Goal: Information Seeking & Learning: Learn about a topic

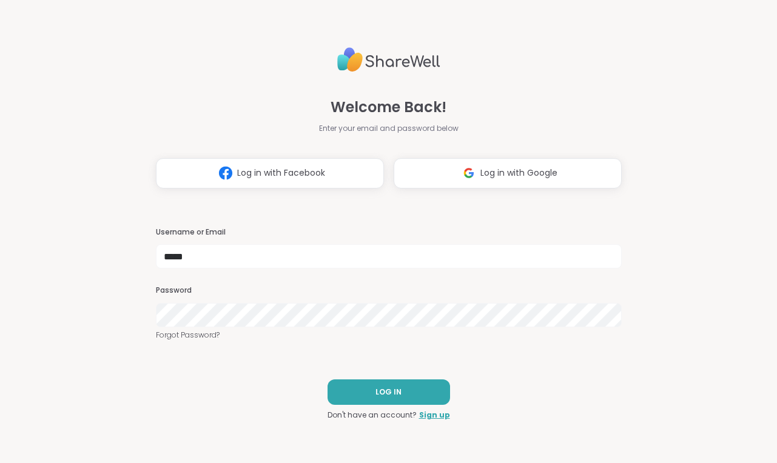
type input "*****"
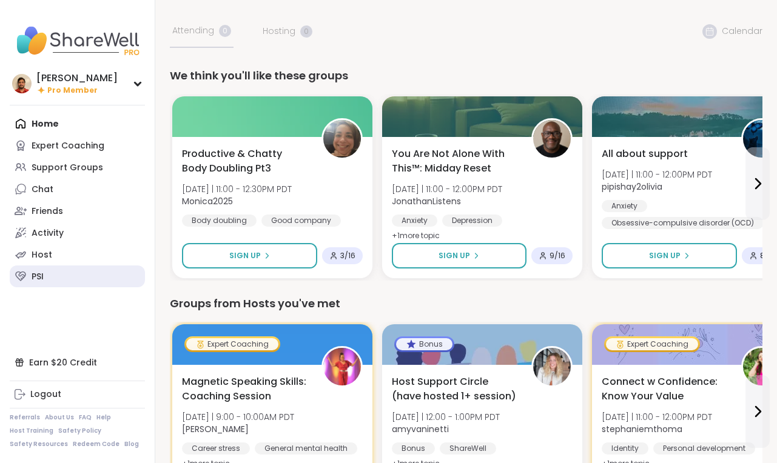
click at [45, 274] on link "PSI" at bounding box center [77, 277] width 135 height 22
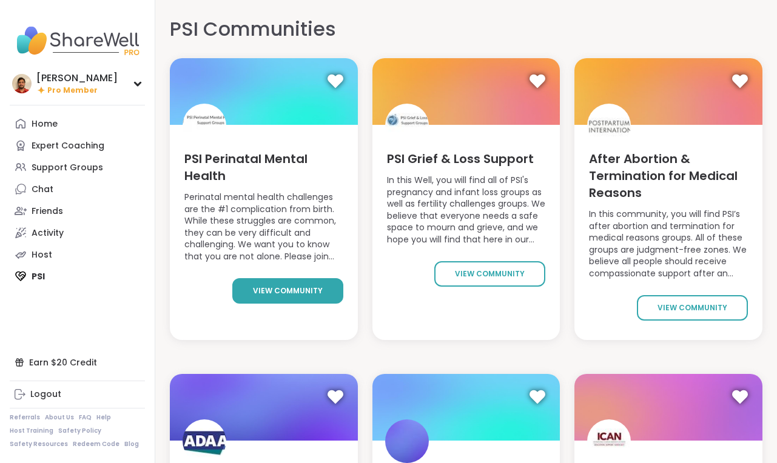
click at [286, 295] on span "view community" at bounding box center [288, 291] width 70 height 11
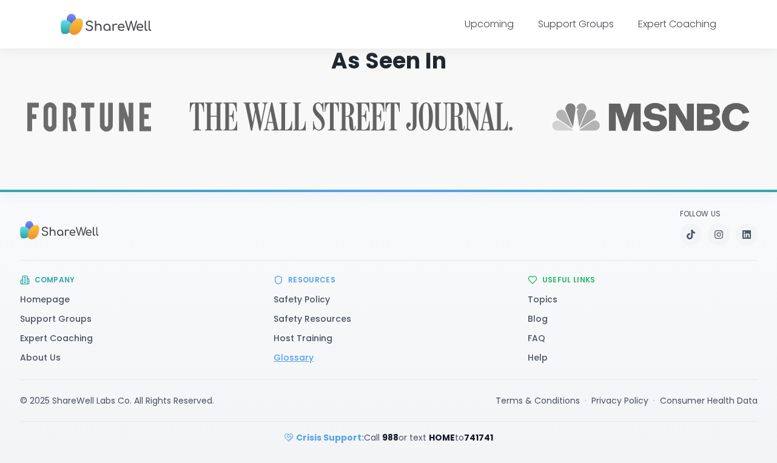
click at [301, 358] on link "Glossary" at bounding box center [294, 358] width 40 height 12
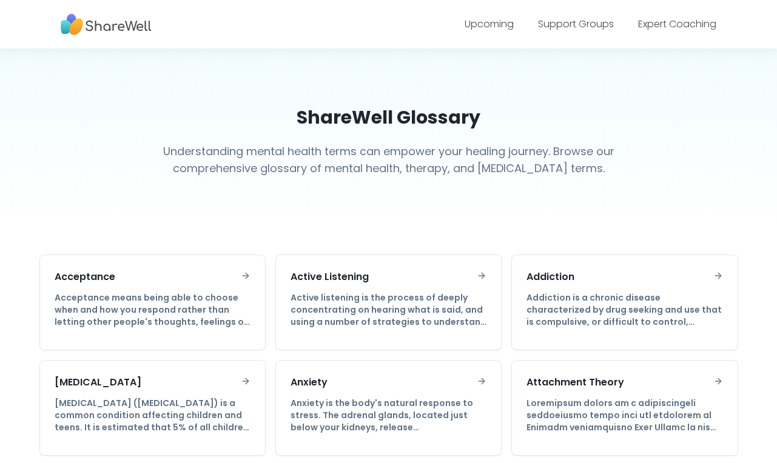
click at [135, 17] on img at bounding box center [106, 24] width 91 height 33
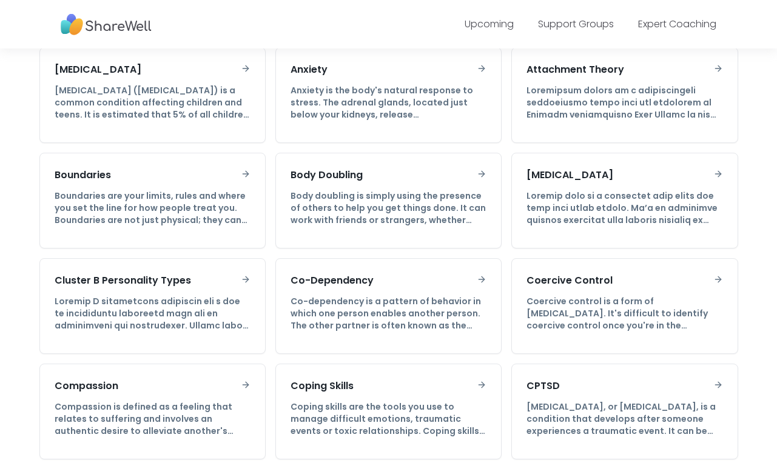
scroll to position [537, 0]
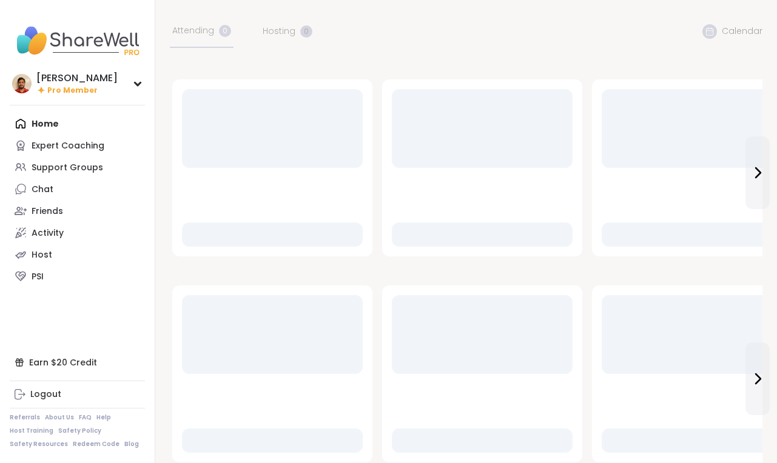
scroll to position [1, 0]
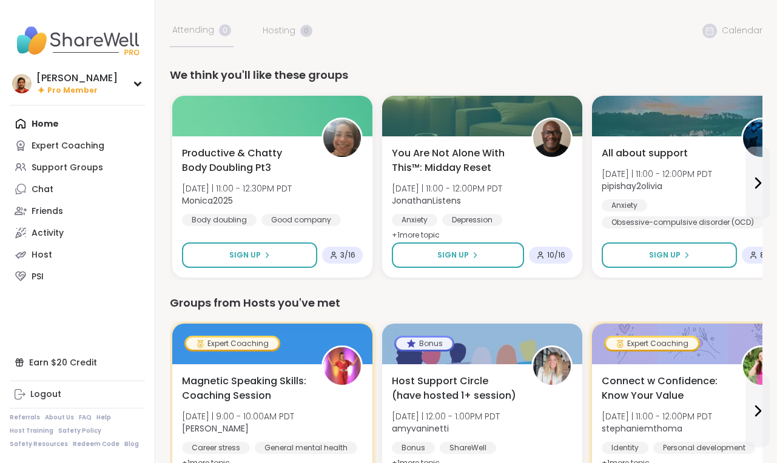
click at [329, 295] on div "Groups from Hosts you've met" at bounding box center [466, 303] width 593 height 17
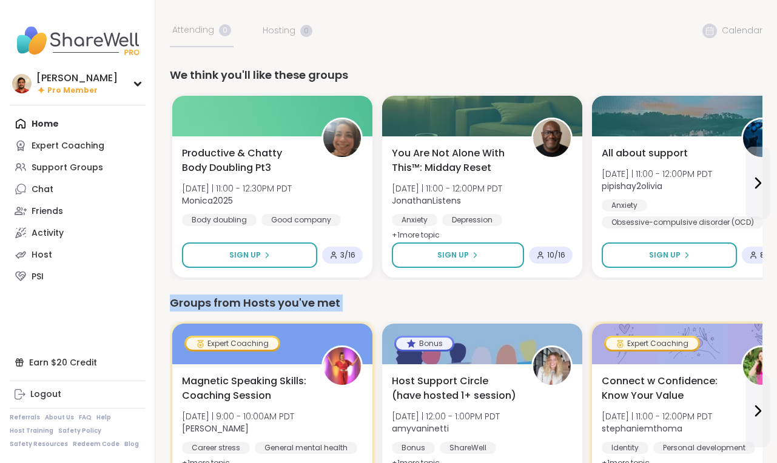
click at [329, 295] on div "Groups from Hosts you've met" at bounding box center [466, 303] width 593 height 17
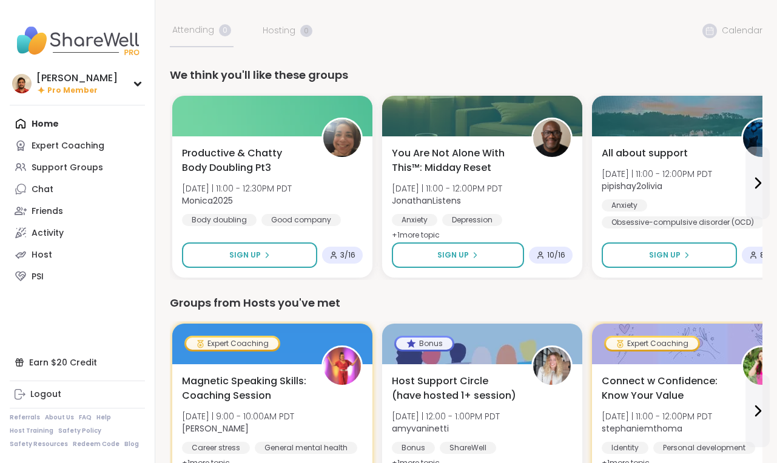
click at [317, 78] on div "We think you'll like these groups" at bounding box center [466, 75] width 593 height 17
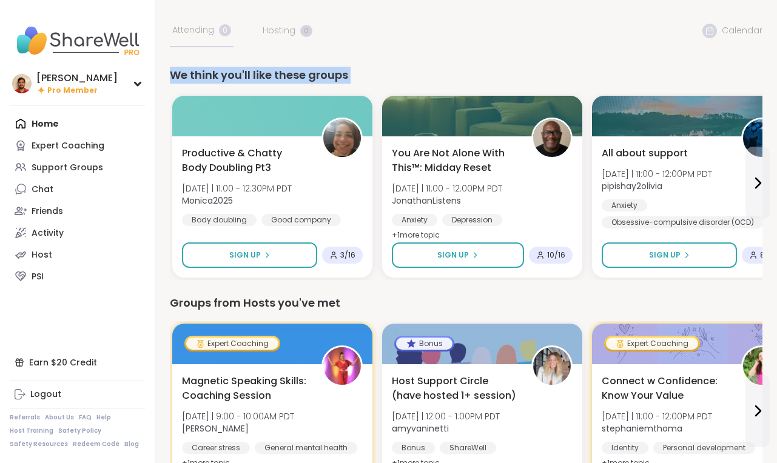
click at [317, 78] on div "We think you'll like these groups" at bounding box center [466, 75] width 593 height 17
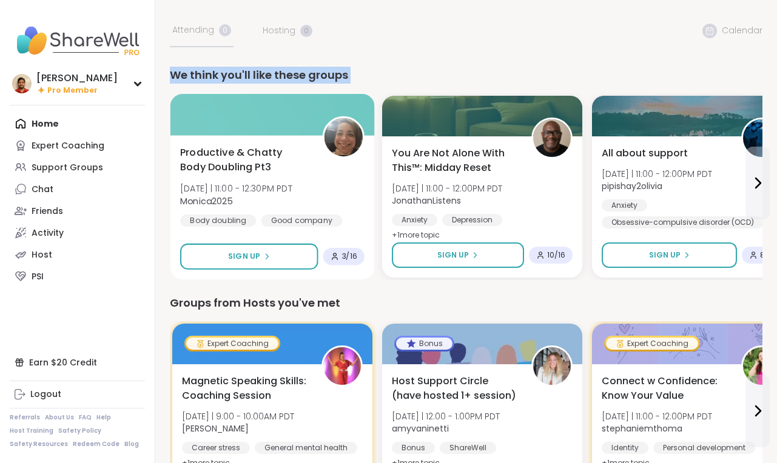
scroll to position [0, 0]
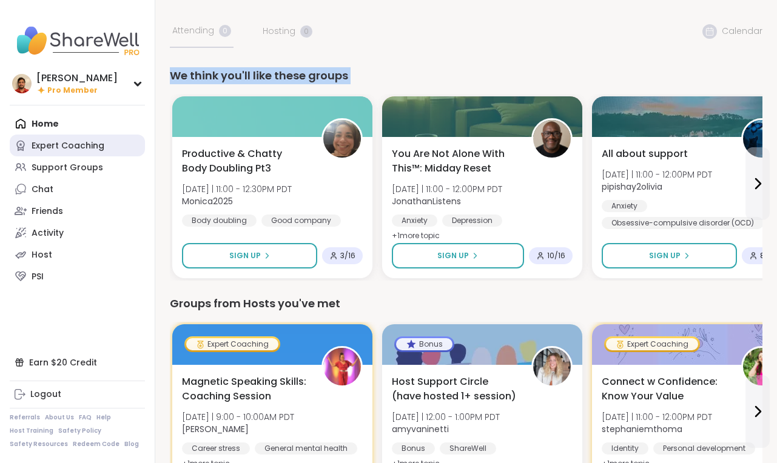
click at [80, 150] on div "Expert Coaching" at bounding box center [68, 146] width 73 height 12
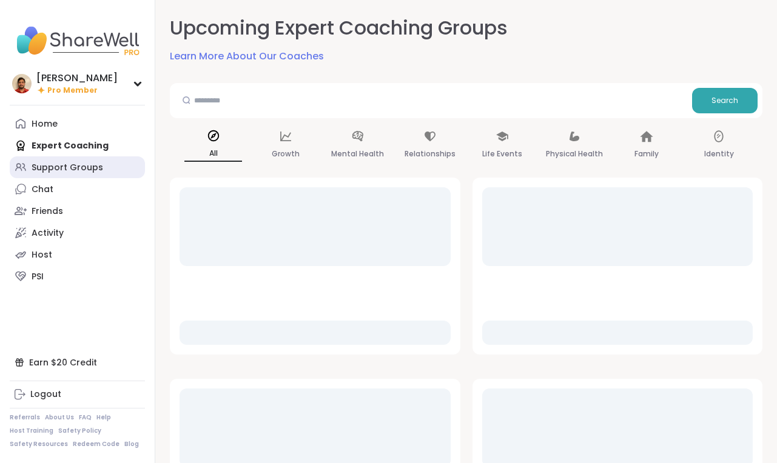
click at [66, 159] on link "Support Groups" at bounding box center [77, 168] width 135 height 22
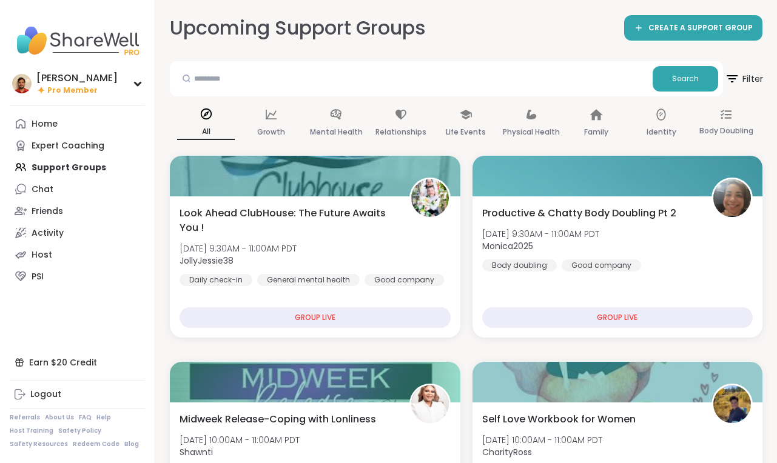
click at [759, 82] on span "Filter" at bounding box center [743, 79] width 39 height 30
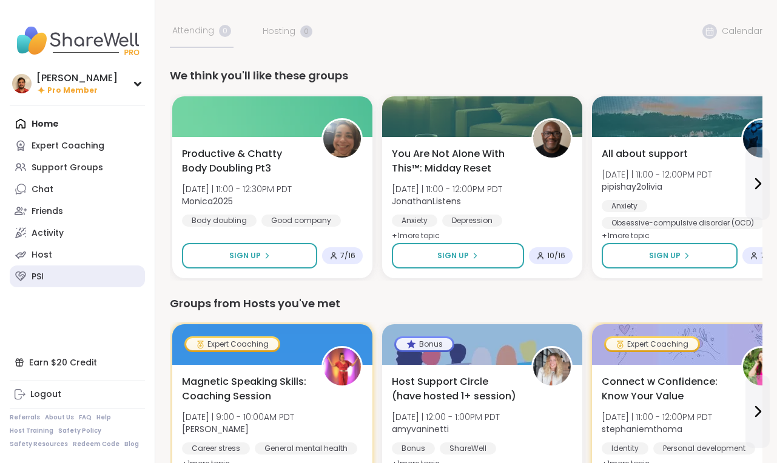
click at [86, 280] on link "PSI" at bounding box center [77, 277] width 135 height 22
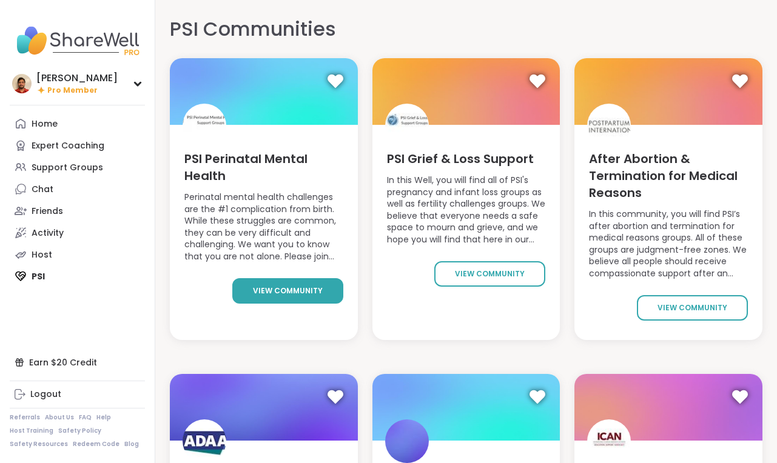
click at [300, 290] on span "view community" at bounding box center [288, 291] width 70 height 11
click at [474, 259] on div "PSI Grief & Loss Support In this Well, you will find all of PSI's pregnancy and…" at bounding box center [466, 215] width 188 height 181
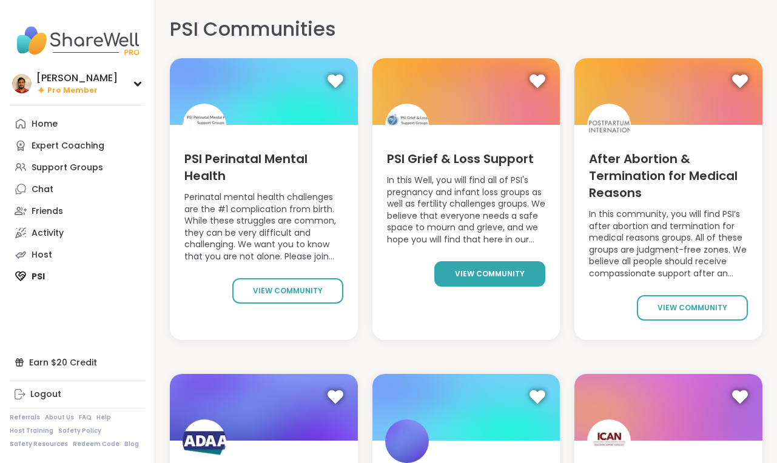
click at [471, 274] on span "view community" at bounding box center [490, 274] width 70 height 11
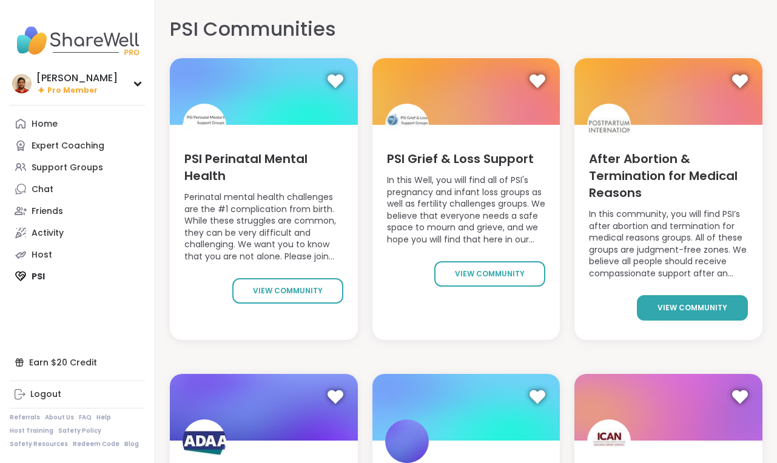
click at [659, 305] on link "view community" at bounding box center [692, 307] width 111 height 25
